Goal: Information Seeking & Learning: Learn about a topic

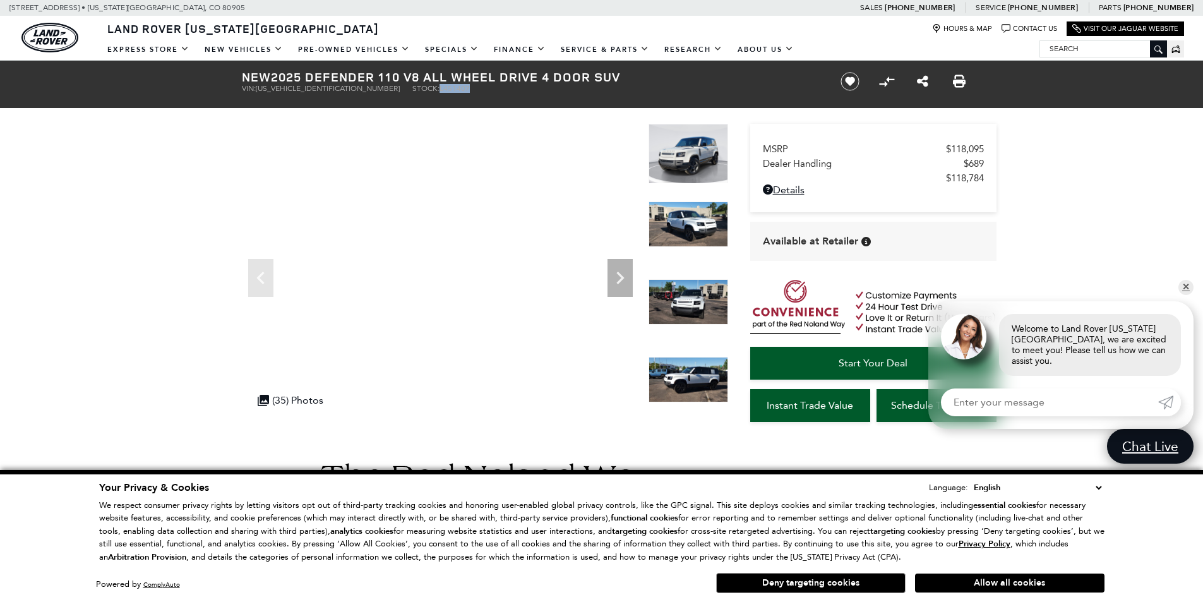
copy h1 "2025 Defender 110 V8 All Wheel Drive 4 Door SUV"
drag, startPoint x: 275, startPoint y: 77, endPoint x: 623, endPoint y: 81, distance: 348.0
click at [623, 81] on h1 "New 2025 Defender 110 V8 All Wheel Drive 4 Door SUV" at bounding box center [531, 77] width 578 height 14
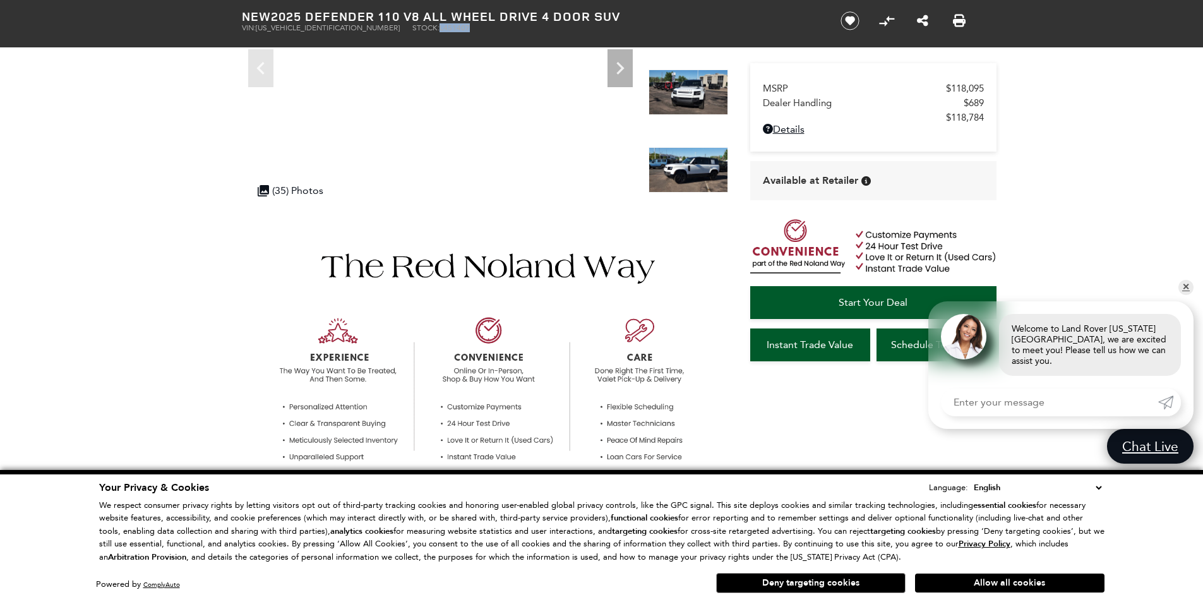
scroll to position [253, 0]
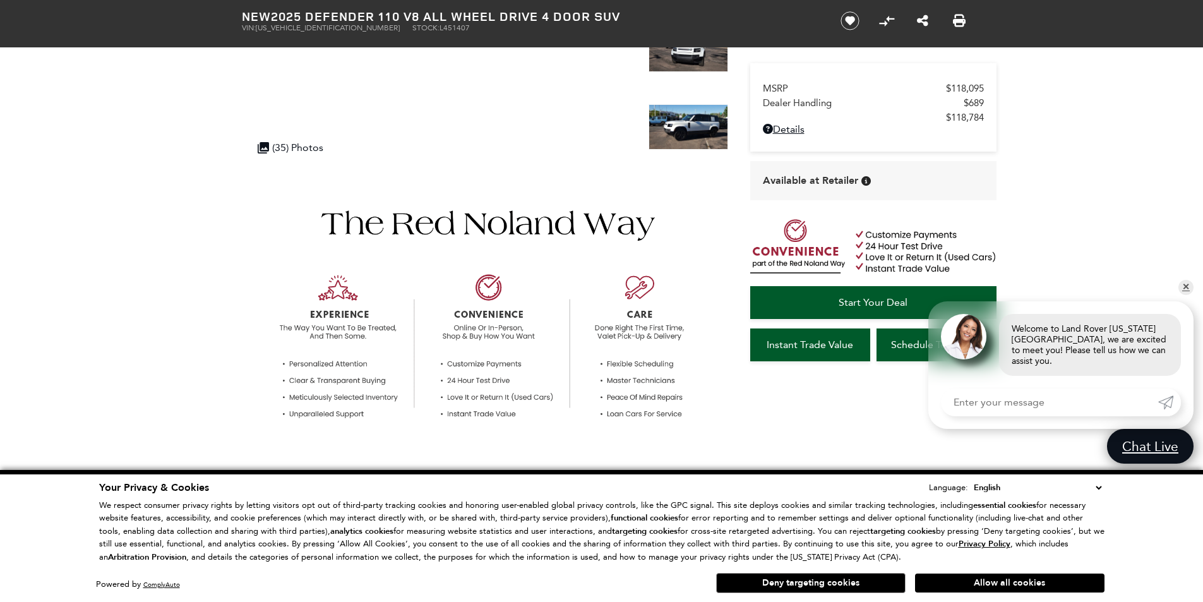
click at [1181, 294] on link "✕" at bounding box center [1185, 287] width 15 height 15
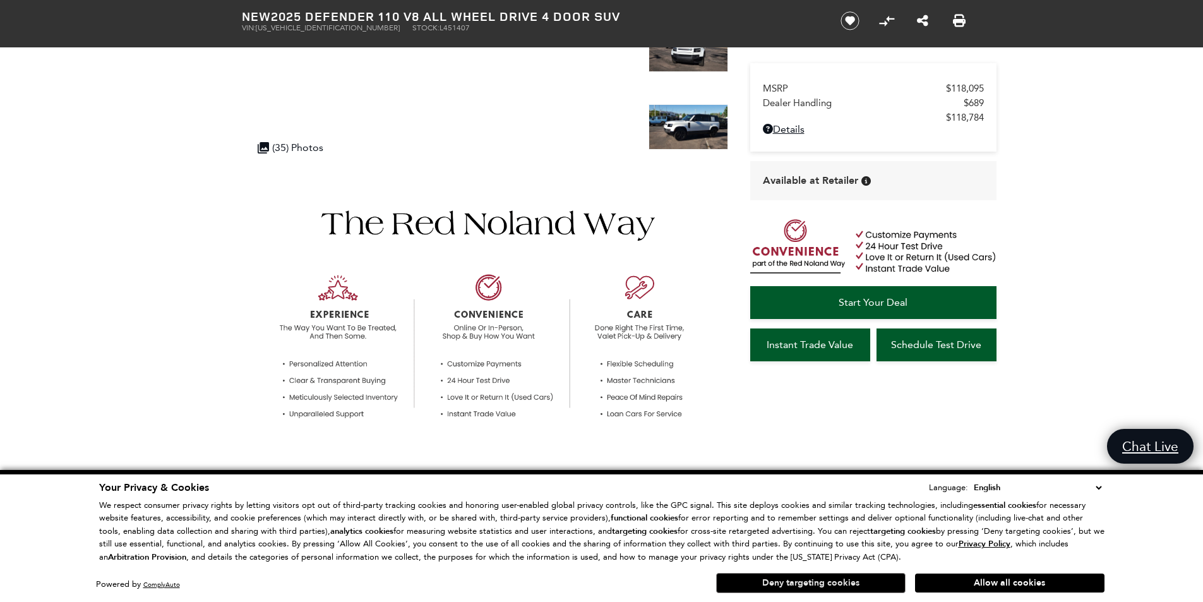
click at [825, 580] on button "Deny targeting cookies" at bounding box center [810, 583] width 189 height 20
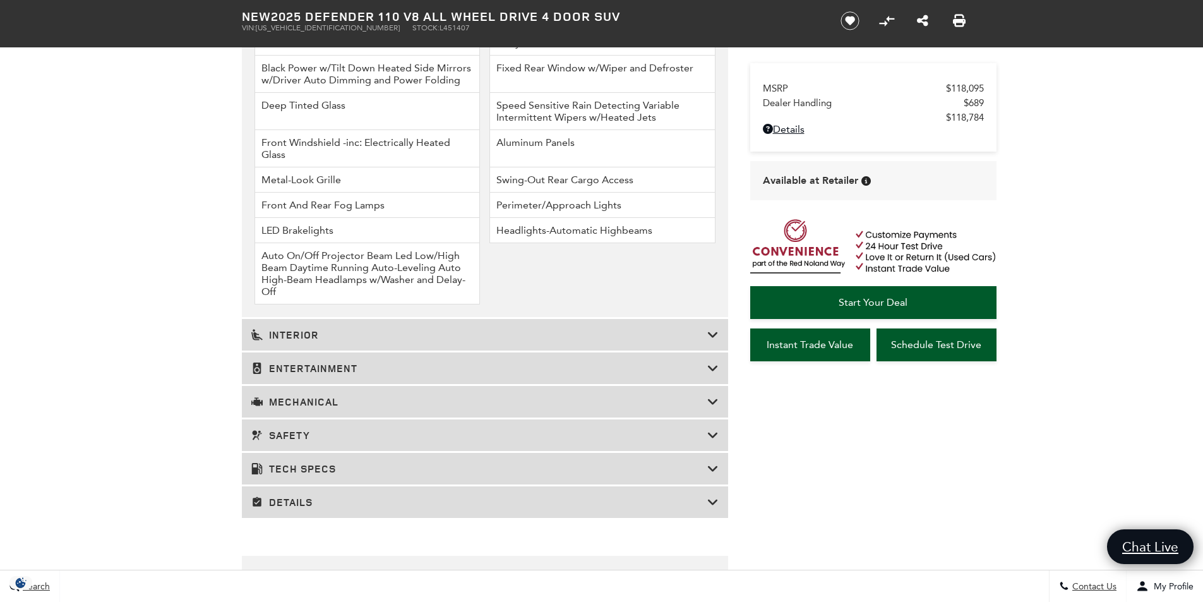
scroll to position [1894, 0]
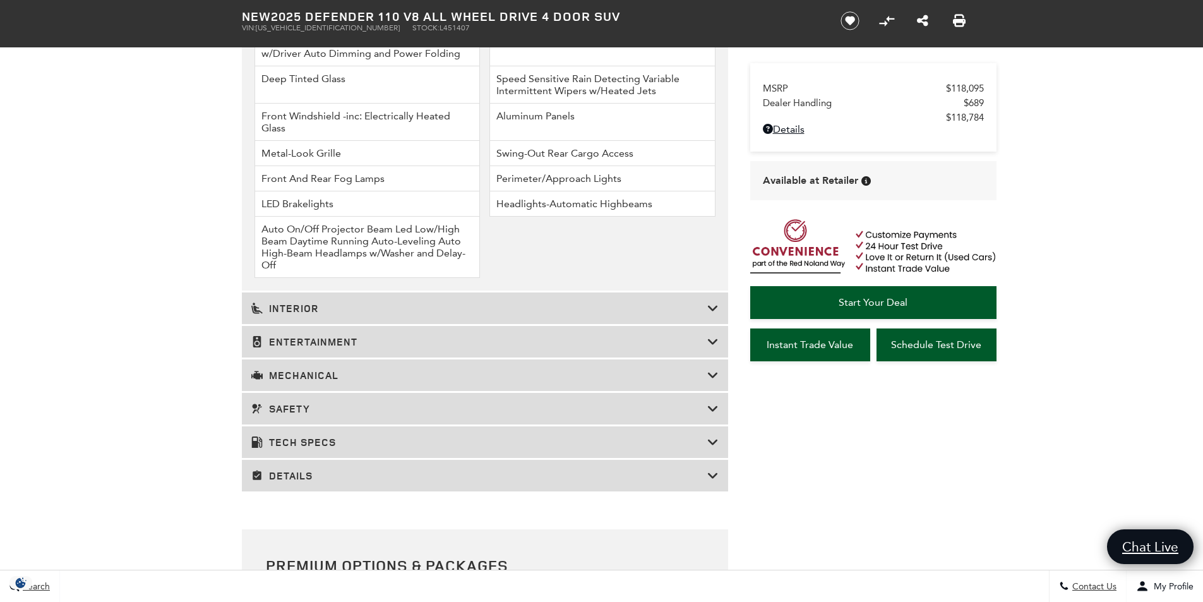
click at [397, 304] on h3 "Interior" at bounding box center [479, 308] width 456 height 13
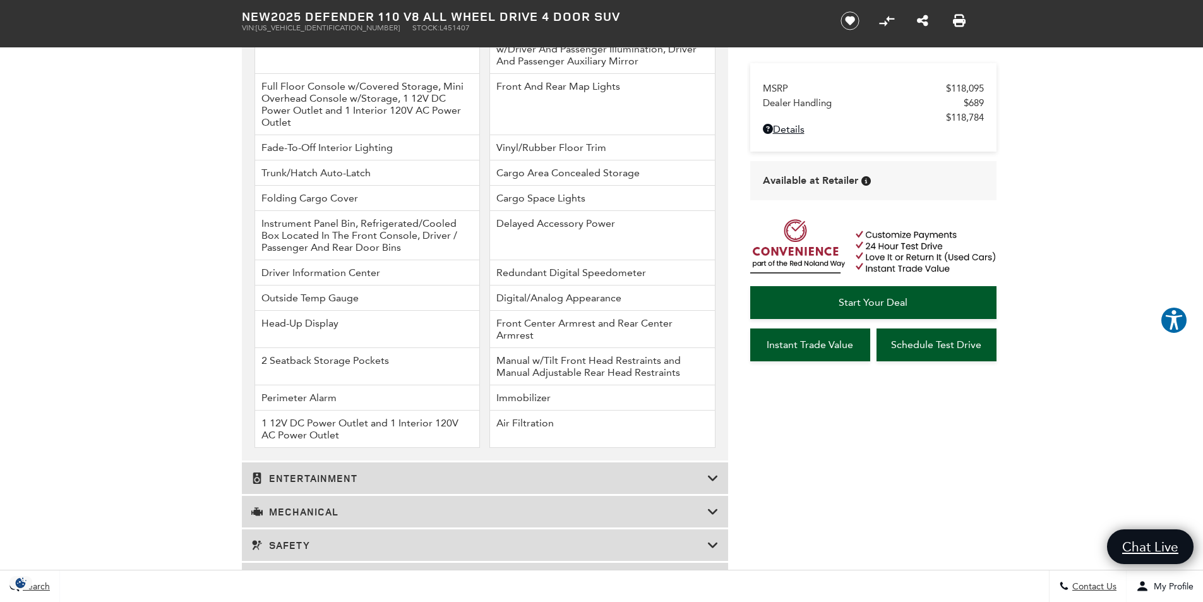
scroll to position [2147, 0]
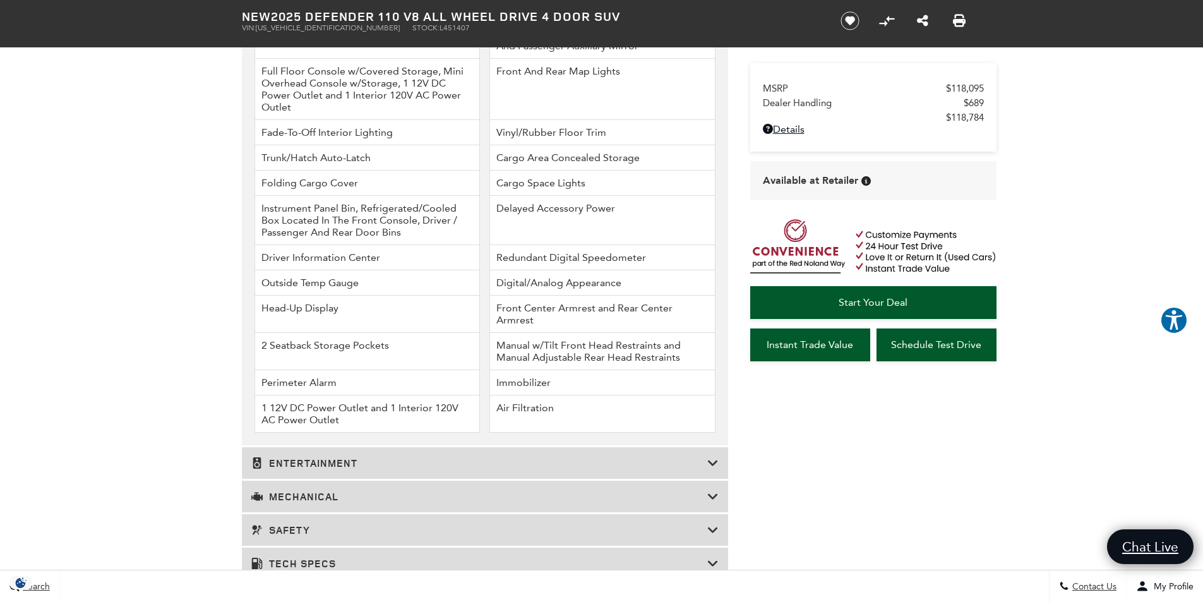
click at [335, 457] on h3 "Entertainment" at bounding box center [479, 463] width 456 height 13
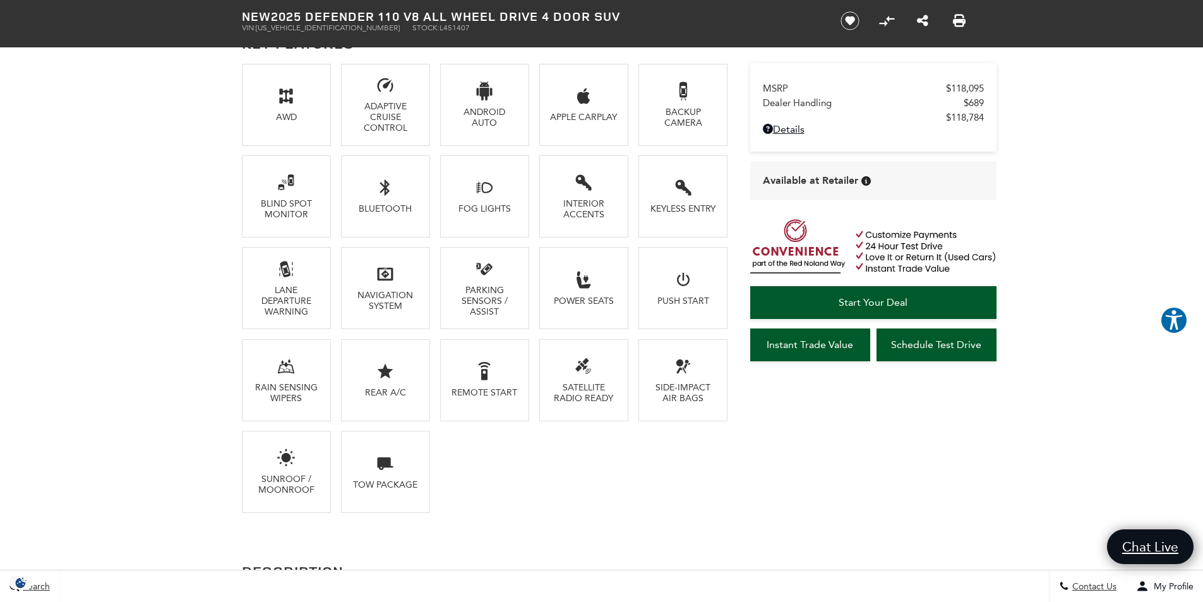
scroll to position [1836, 0]
